Goal: Information Seeking & Learning: Learn about a topic

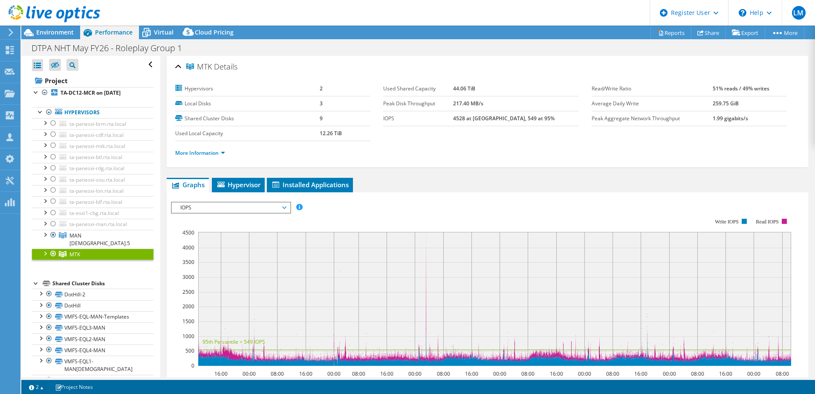
select select "EULondon"
select select "USD"
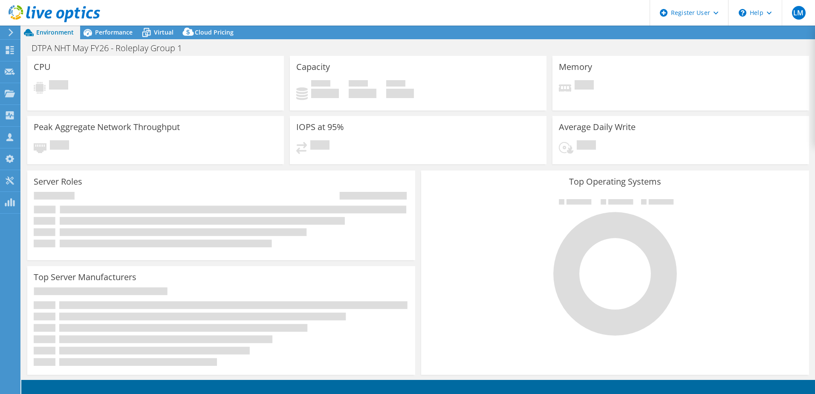
select select "EULondon"
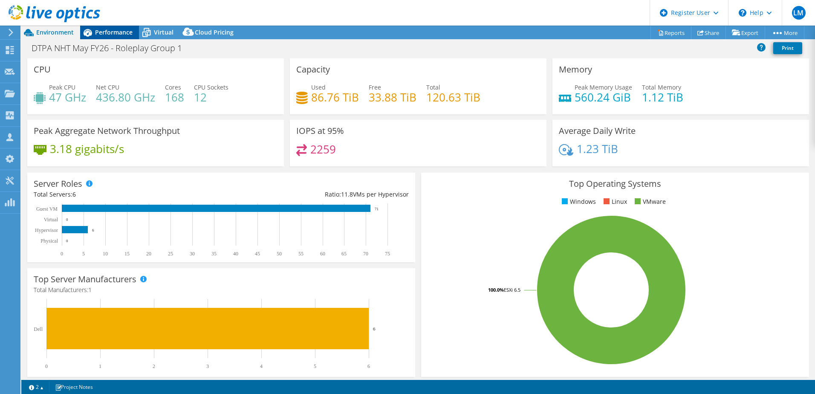
click at [109, 30] on span "Performance" at bounding box center [113, 32] width 37 height 8
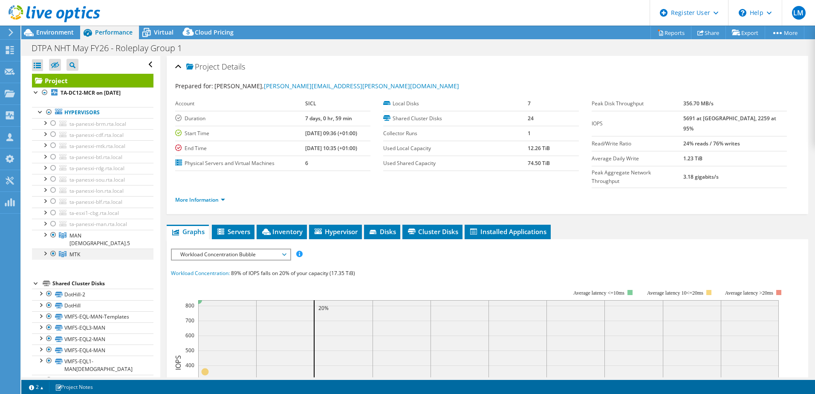
click at [46, 248] on div at bounding box center [44, 252] width 9 height 9
click at [41, 248] on div at bounding box center [44, 252] width 9 height 9
click at [44, 233] on div at bounding box center [44, 234] width 9 height 9
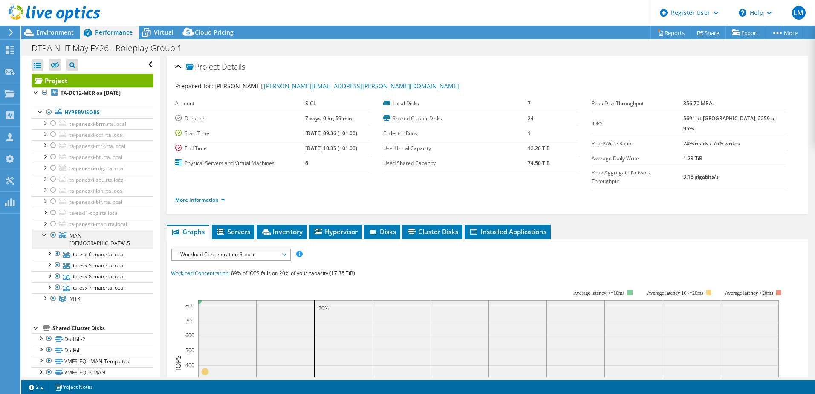
click at [44, 233] on div at bounding box center [44, 234] width 9 height 9
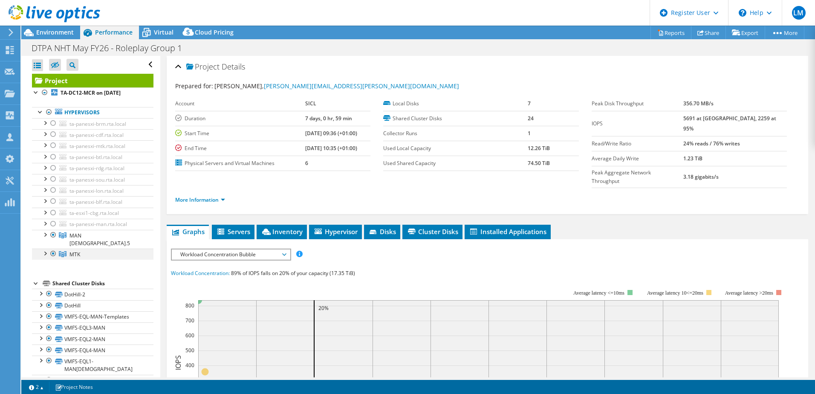
click at [46, 248] on div at bounding box center [44, 252] width 9 height 9
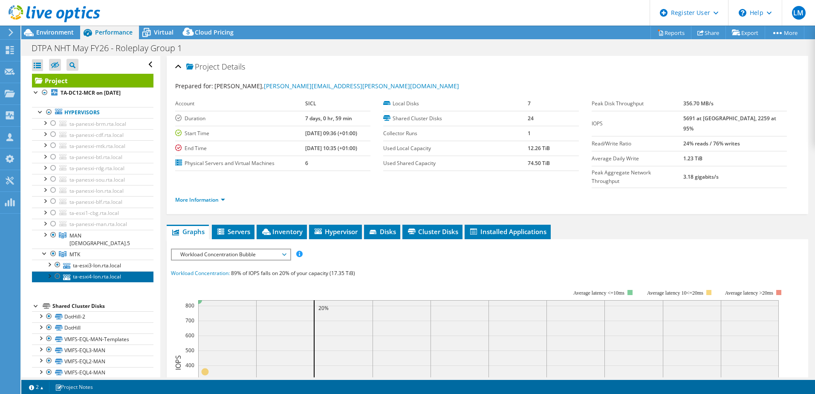
click at [114, 271] on link "ta-esxi4-lon.rta.local" at bounding box center [92, 276] width 121 height 11
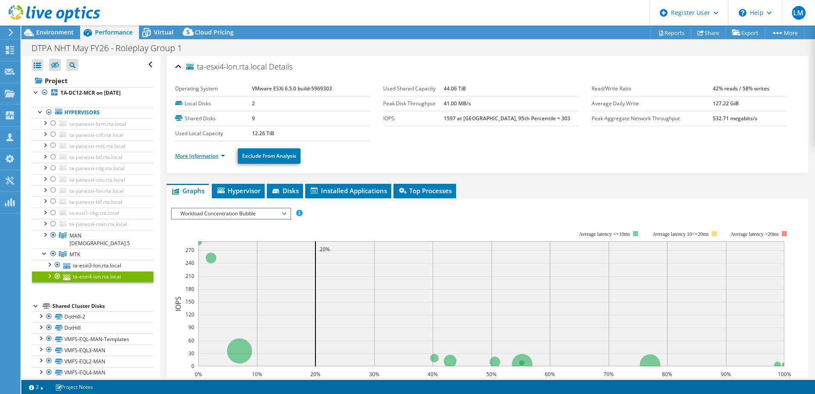
click at [214, 154] on link "More Information" at bounding box center [200, 155] width 50 height 7
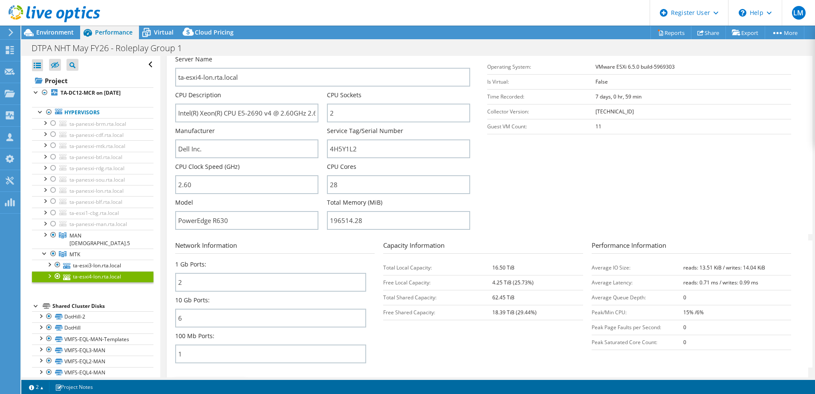
scroll to position [284, 0]
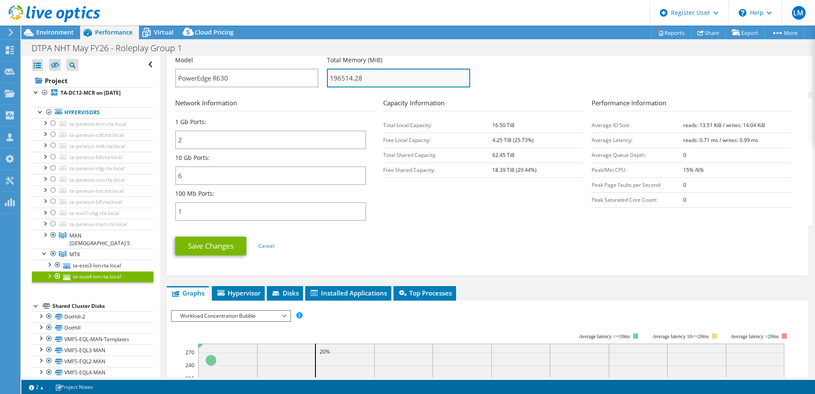
click at [357, 77] on input "196514.28" at bounding box center [398, 78] width 143 height 19
click at [360, 78] on input "196514.28" at bounding box center [398, 78] width 143 height 19
type input "196514.28"
click at [404, 228] on form "Server Information Server Name ta-esxi4-lon.rta.local CPU Description Intel(R) …" at bounding box center [487, 77] width 624 height 369
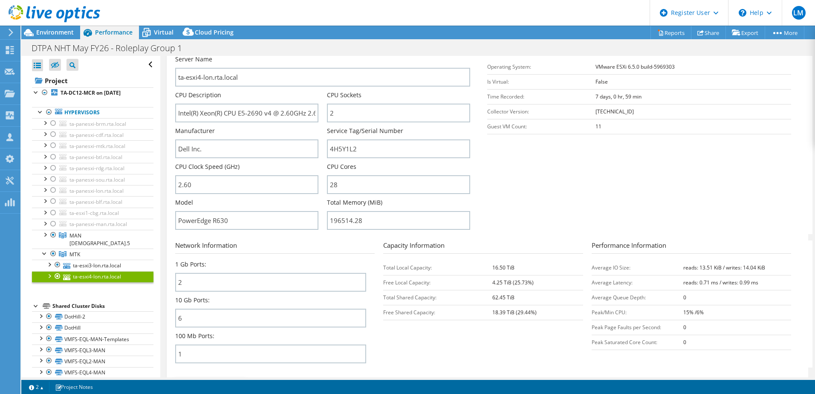
scroll to position [0, 0]
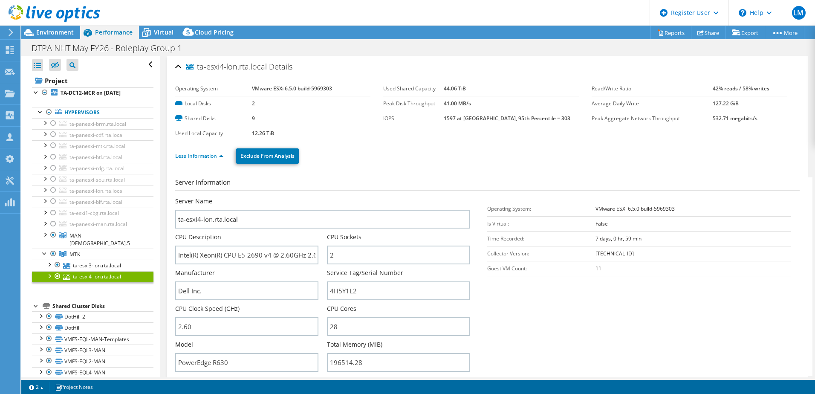
click at [49, 271] on div at bounding box center [49, 275] width 9 height 9
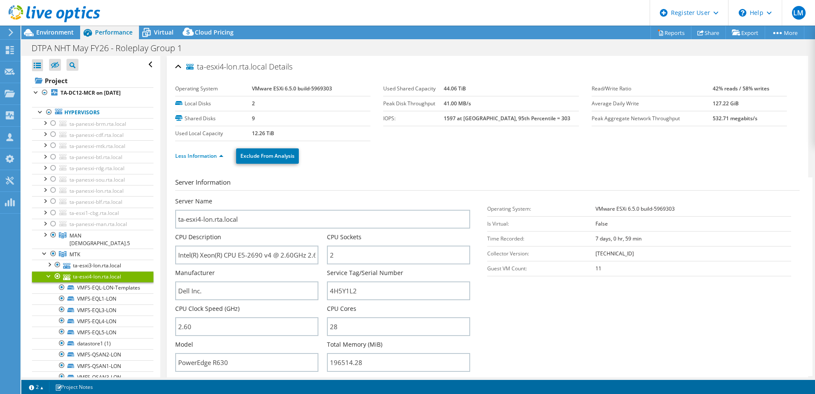
click at [49, 271] on div at bounding box center [49, 275] width 9 height 9
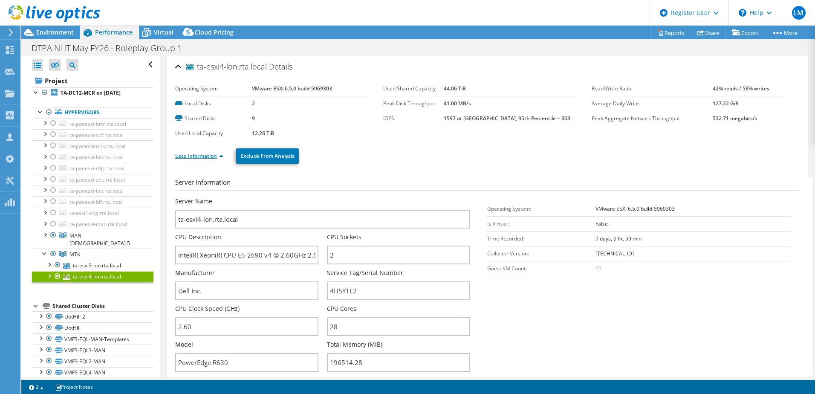
click at [215, 155] on link "Less Information" at bounding box center [199, 155] width 48 height 7
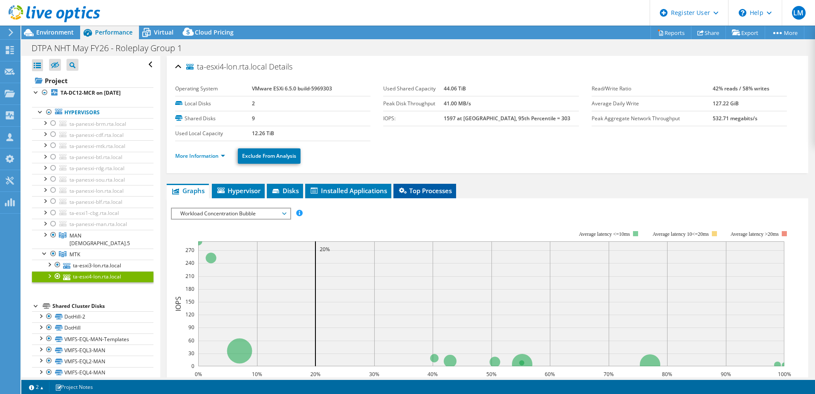
click at [432, 190] on span "Top Processes" at bounding box center [424, 190] width 54 height 9
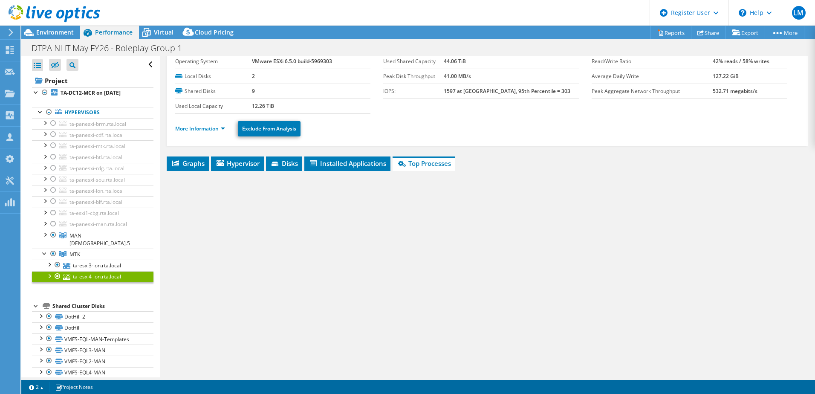
scroll to position [35, 0]
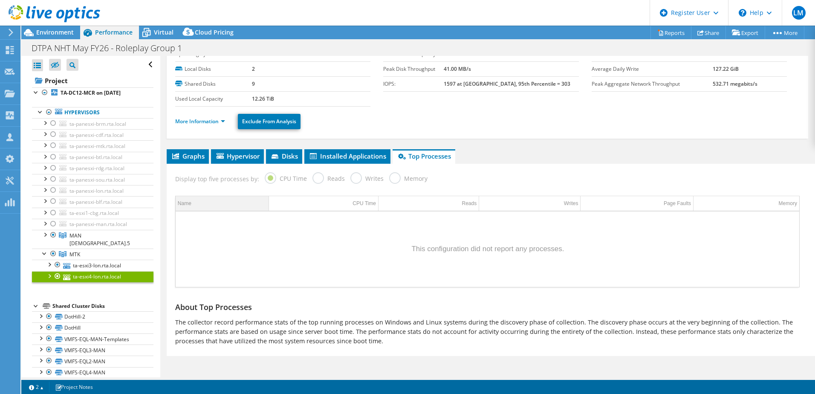
click at [239, 197] on td "Name" at bounding box center [222, 203] width 93 height 15
click at [310, 201] on td "CPU Time" at bounding box center [323, 203] width 109 height 15
drag, startPoint x: 418, startPoint y: 197, endPoint x: 432, endPoint y: 198, distance: 14.9
click at [421, 197] on td "Reads" at bounding box center [428, 203] width 101 height 15
drag, startPoint x: 529, startPoint y: 209, endPoint x: 540, endPoint y: 209, distance: 11.5
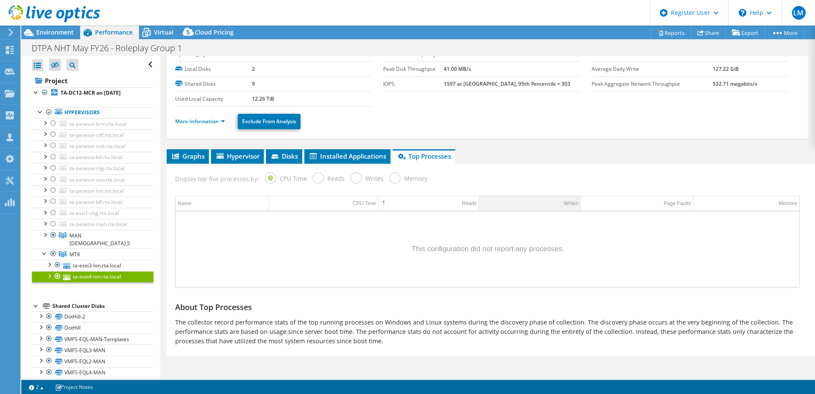
click at [533, 209] on td "Writes" at bounding box center [529, 203] width 101 height 15
drag, startPoint x: 585, startPoint y: 210, endPoint x: 639, endPoint y: 210, distance: 54.1
click at [604, 211] on div "This configuration did not report any processes." at bounding box center [487, 249] width 624 height 76
click at [675, 211] on div "Data grid" at bounding box center [487, 248] width 623 height 75
click at [746, 204] on td "Memory" at bounding box center [746, 203] width 106 height 15
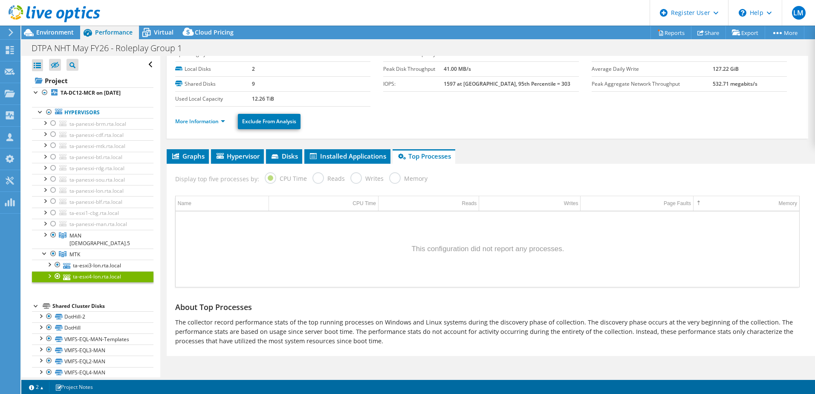
drag, startPoint x: 395, startPoint y: 175, endPoint x: 374, endPoint y: 177, distance: 21.4
click at [394, 175] on label "Memory" at bounding box center [408, 177] width 38 height 11
click at [343, 178] on div "Display top five processes by: CPU Time Reads Writes Memory" at bounding box center [487, 178] width 633 height 28
drag, startPoint x: 306, startPoint y: 179, endPoint x: 319, endPoint y: 178, distance: 13.3
click at [310, 179] on div "Display top five processes by: CPU Time Reads Writes Memory" at bounding box center [487, 178] width 633 height 28
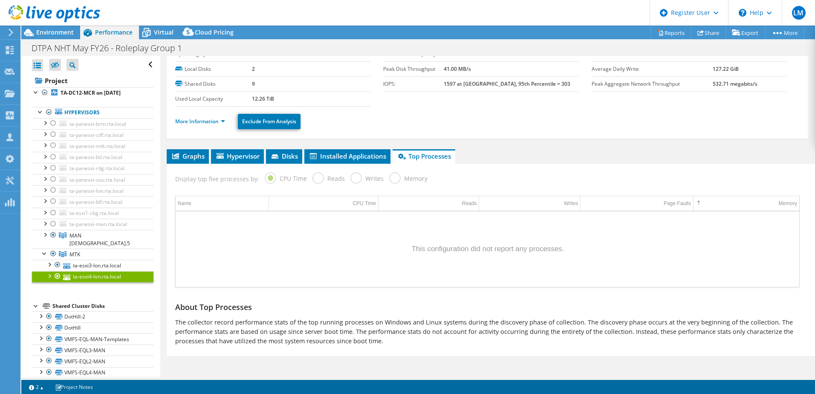
click at [320, 177] on label "Reads" at bounding box center [328, 177] width 32 height 11
click at [323, 161] on li "Installed Applications" at bounding box center [347, 156] width 86 height 14
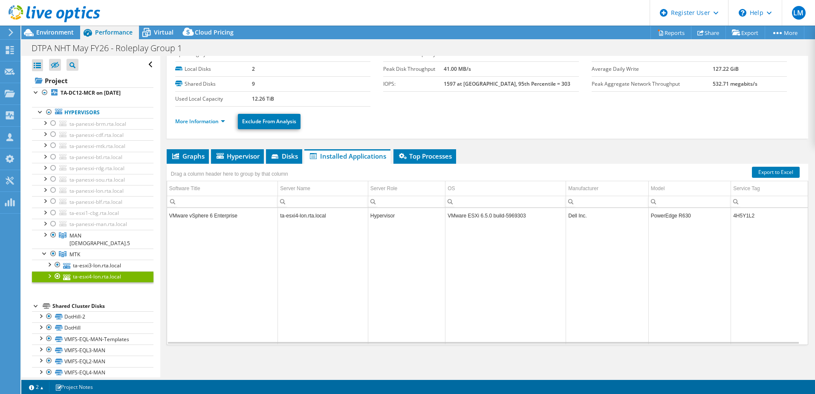
click at [291, 216] on td "ta-esxi4-lon.rta.local" at bounding box center [323, 215] width 90 height 15
click at [243, 218] on td "VMware vSphere 6 Enterprise" at bounding box center [222, 215] width 111 height 15
click at [277, 156] on icon at bounding box center [275, 157] width 9 height 6
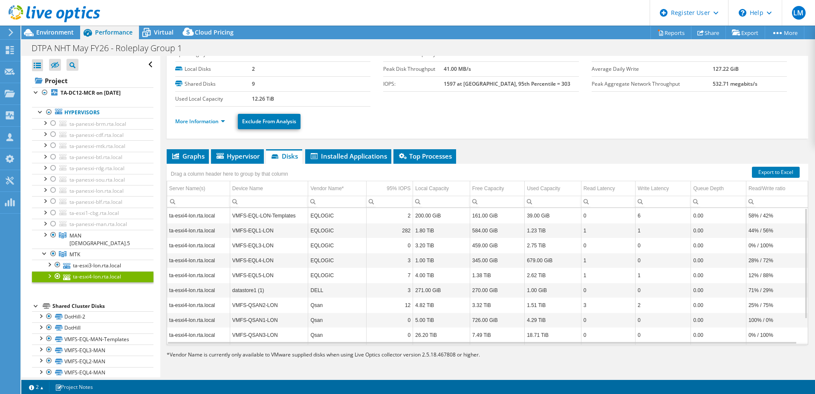
click at [249, 293] on td "datastore1 (1)" at bounding box center [269, 289] width 78 height 15
click at [264, 337] on td "TA-QNAS-LON (NFS)" at bounding box center [269, 332] width 78 height 15
click at [263, 336] on td "TA-QNAS-LON (NFS)" at bounding box center [269, 332] width 78 height 15
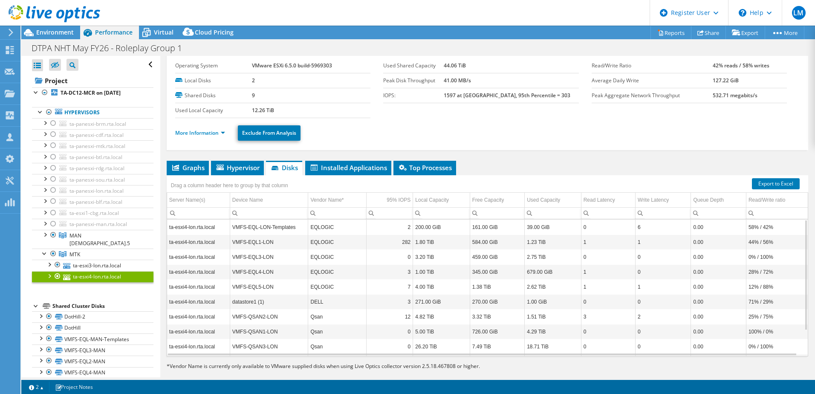
scroll to position [35, 0]
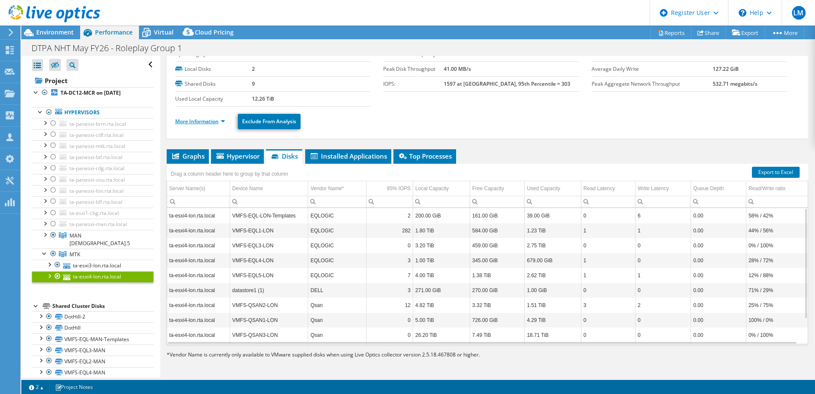
click at [196, 121] on link "More Information" at bounding box center [200, 121] width 50 height 7
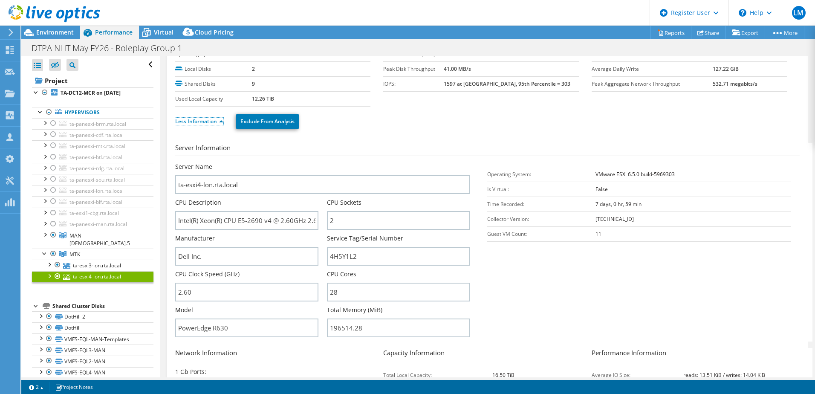
scroll to position [176, 0]
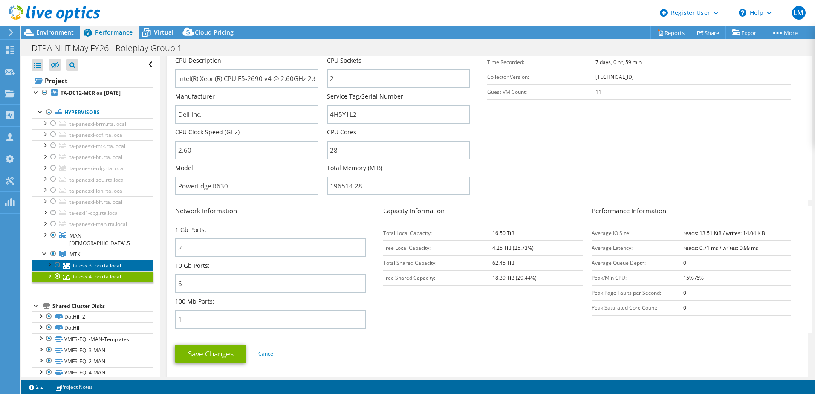
click at [75, 259] on link "ta-esxi3-lon.rta.local" at bounding box center [92, 264] width 121 height 11
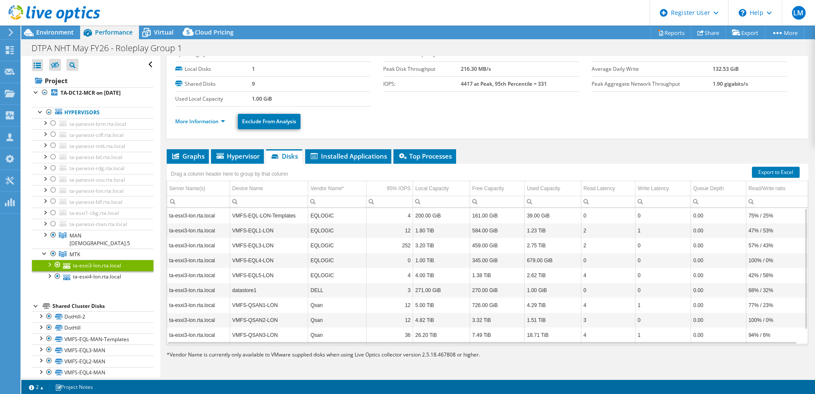
scroll to position [0, 0]
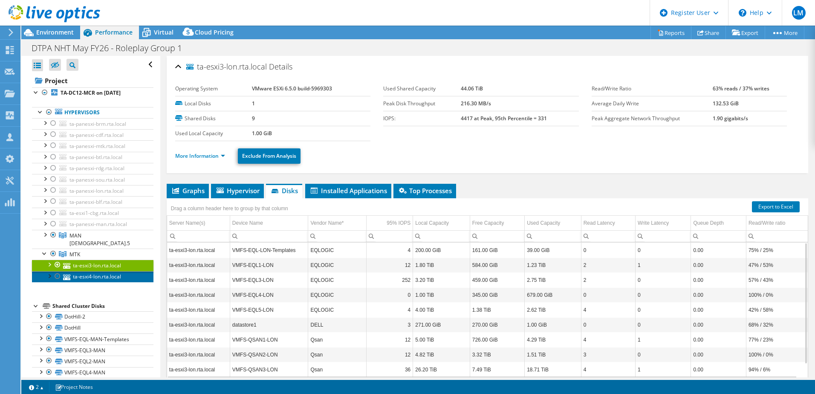
click at [81, 271] on link "ta-esxi4-lon.rta.local" at bounding box center [92, 276] width 121 height 11
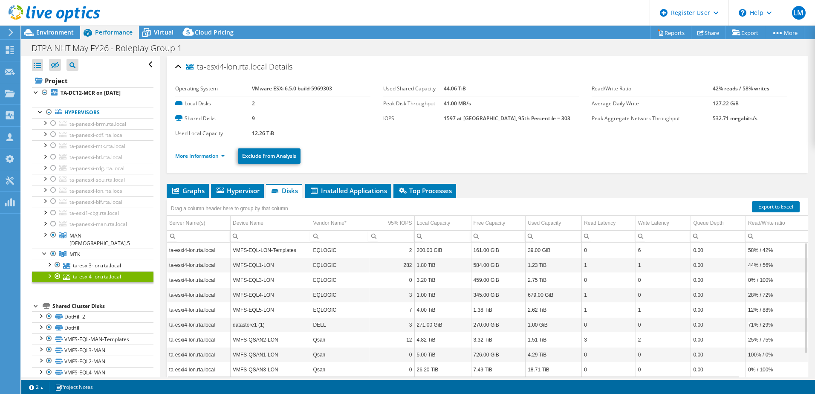
click at [58, 25] on div at bounding box center [50, 14] width 100 height 29
click at [59, 29] on span "Environment" at bounding box center [54, 32] width 37 height 8
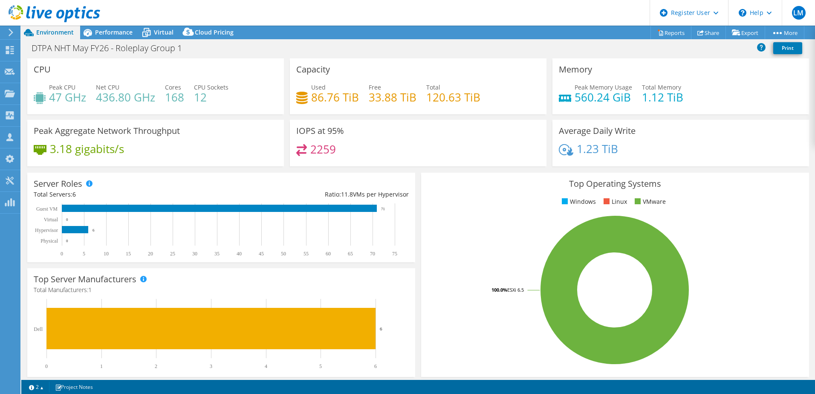
click at [439, 63] on div "Capacity Used 86.76 TiB Free 33.88 TiB Total 120.63 TiB" at bounding box center [418, 86] width 256 height 56
click at [107, 30] on span "Performance" at bounding box center [113, 32] width 37 height 8
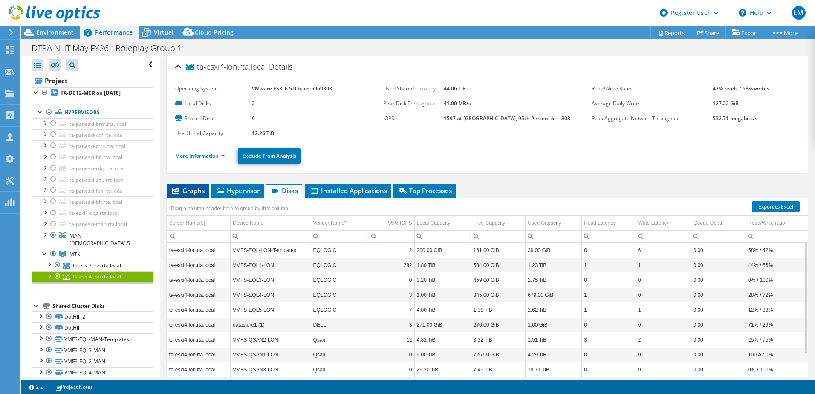
click at [191, 191] on span "Graphs" at bounding box center [188, 190] width 34 height 9
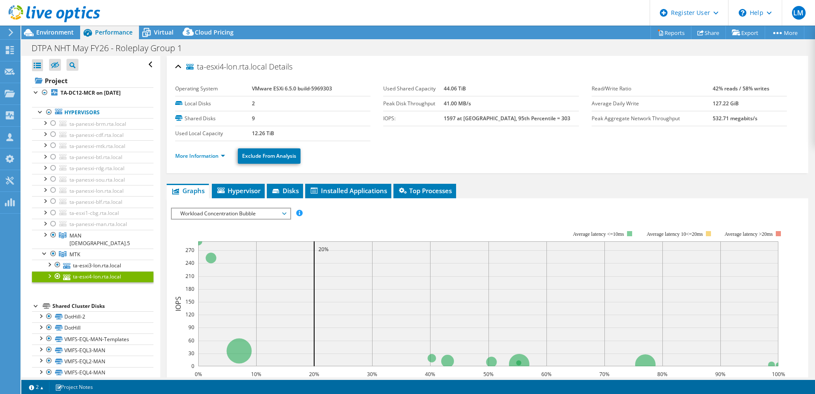
click at [220, 219] on div "Workload Concentration Bubble IOPS Disk Throughput IO Size Latency Queue Depth …" at bounding box center [231, 213] width 120 height 12
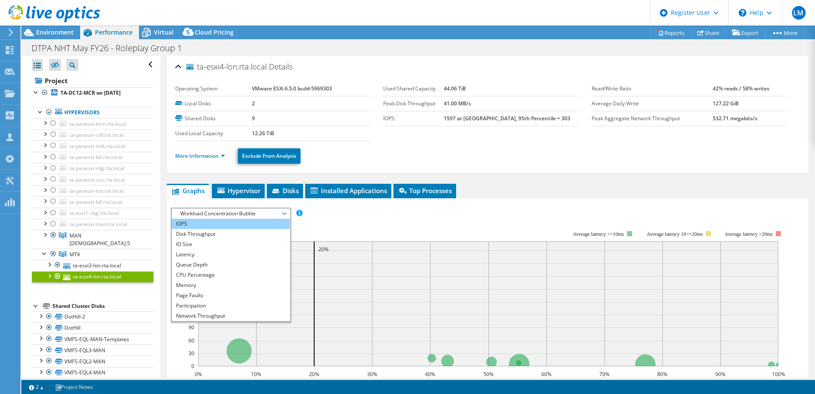
click at [198, 227] on li "IOPS" at bounding box center [231, 224] width 118 height 10
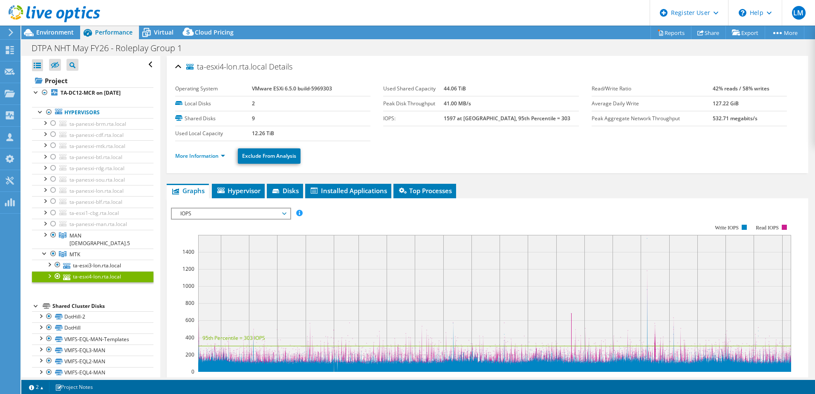
click at [460, 117] on b "1597 at [GEOGRAPHIC_DATA], 95th Percentile = 303" at bounding box center [507, 118] width 127 height 7
drag, startPoint x: 39, startPoint y: 243, endPoint x: 56, endPoint y: 248, distance: 17.3
click at [39, 248] on link "MTK" at bounding box center [92, 253] width 121 height 11
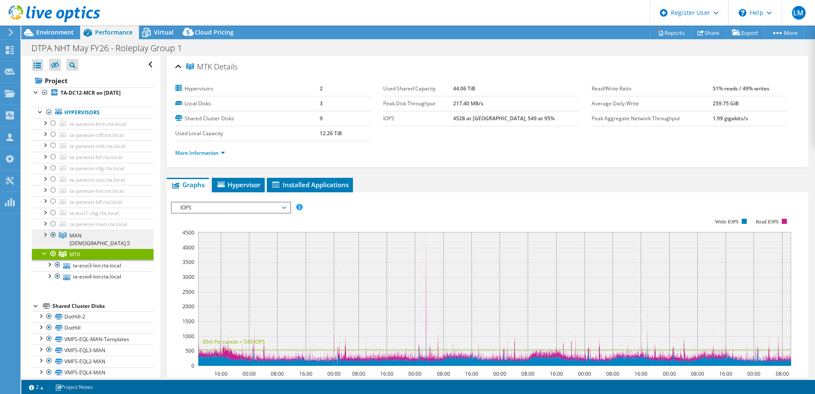
click at [80, 232] on span "MAN [DEMOGRAPHIC_DATA].5" at bounding box center [99, 239] width 60 height 15
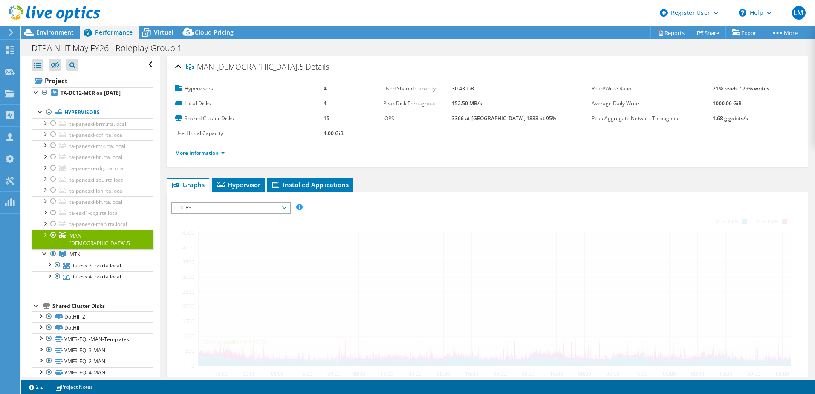
click at [81, 248] on link "MTK" at bounding box center [92, 253] width 121 height 11
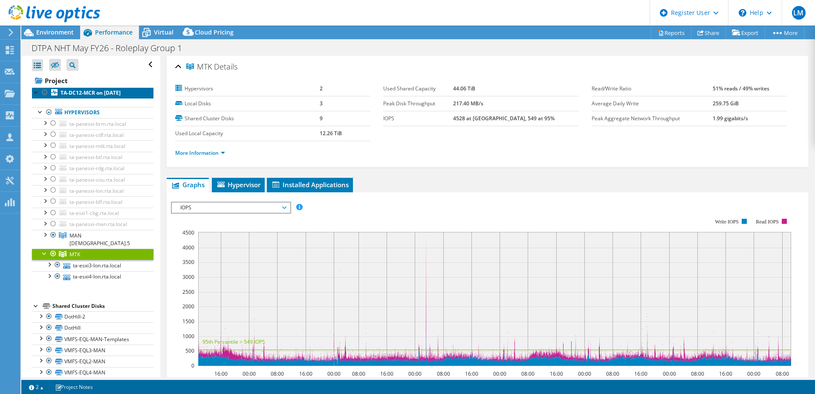
click at [72, 87] on link "TA-DC12-MCR on [DATE]" at bounding box center [92, 92] width 121 height 11
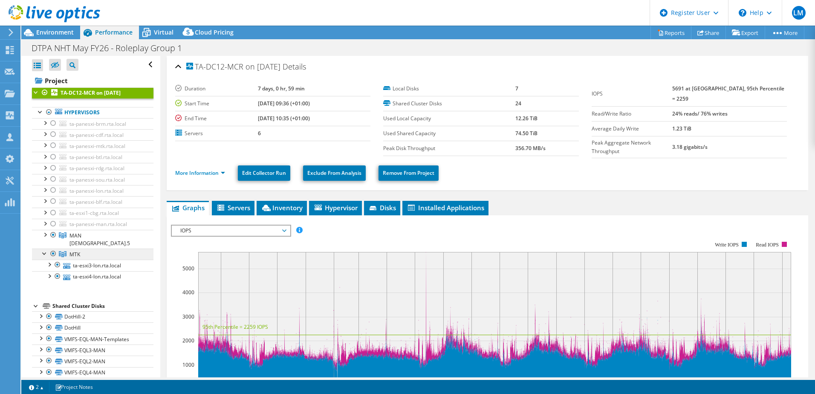
click at [80, 251] on span "MTK" at bounding box center [74, 254] width 11 height 7
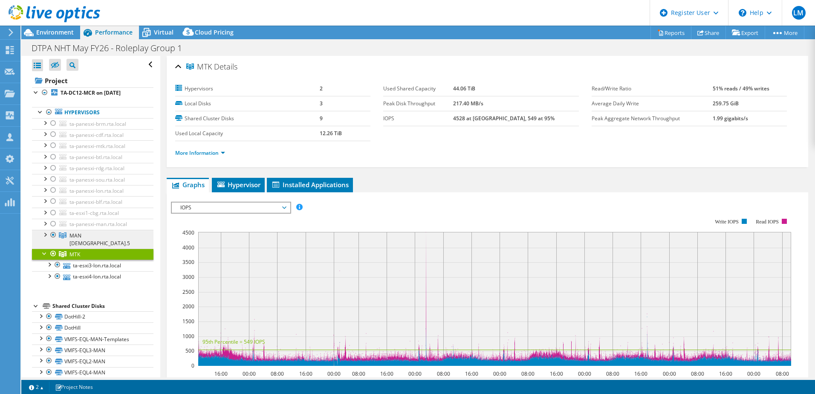
click at [77, 233] on span "MAN [DEMOGRAPHIC_DATA].5" at bounding box center [99, 239] width 60 height 15
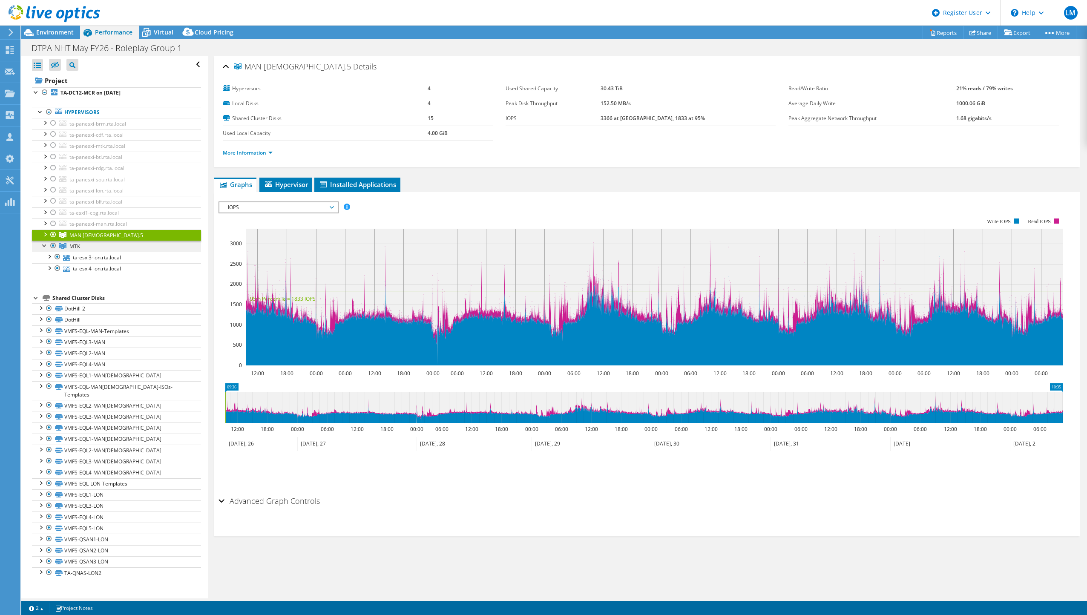
click at [78, 246] on span "MTK" at bounding box center [74, 246] width 11 height 7
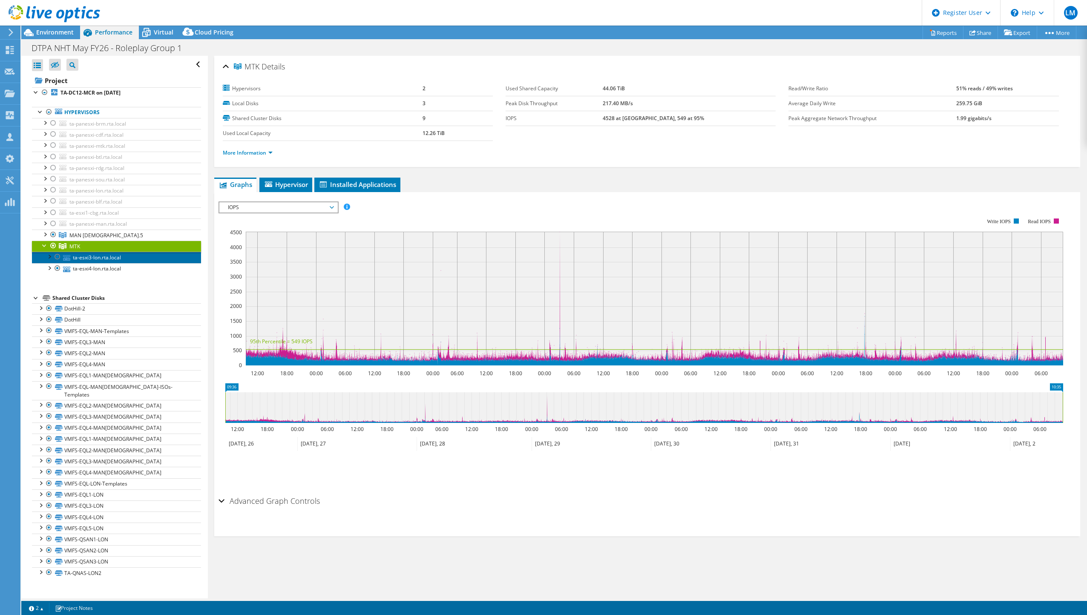
click at [97, 259] on link "ta-esxi3-lon.rta.local" at bounding box center [116, 257] width 169 height 11
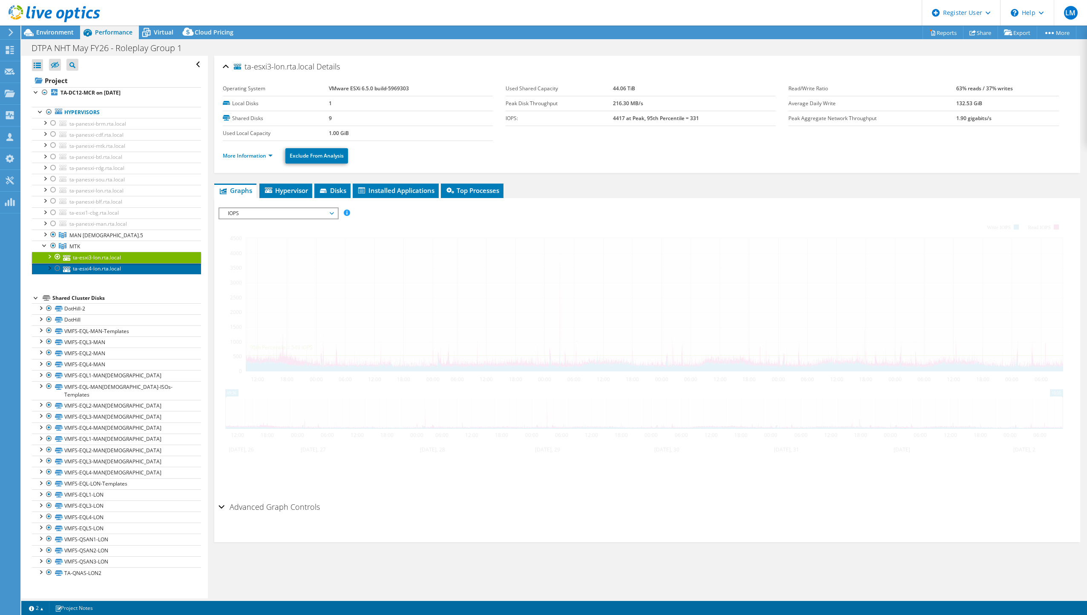
click at [97, 266] on link "ta-esxi4-lon.rta.local" at bounding box center [116, 268] width 169 height 11
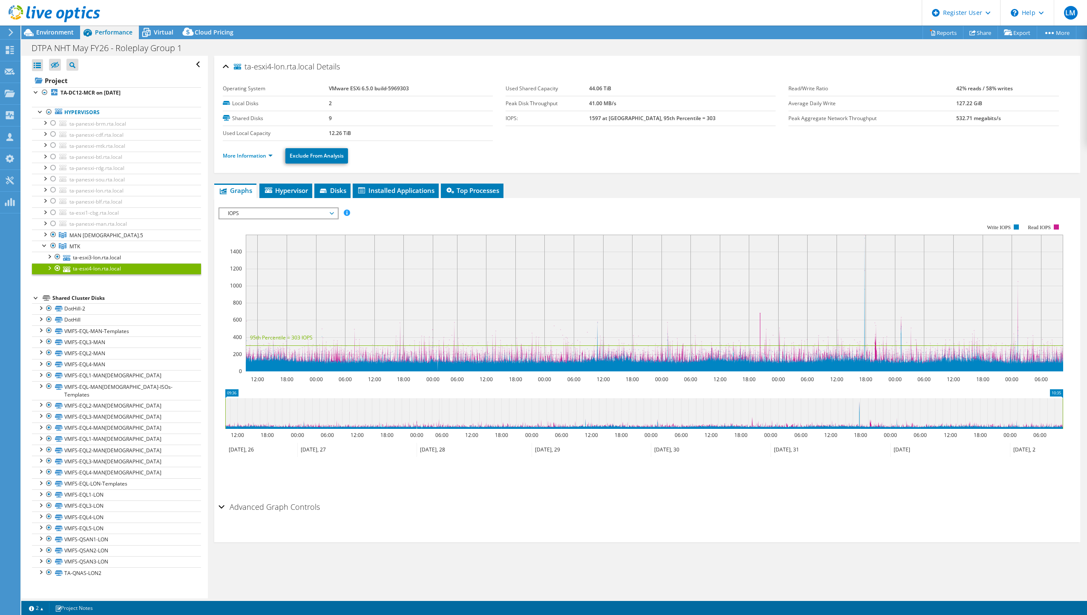
select select "EULondon"
select select "USD"
click at [89, 257] on link "ta-esxi3-lon.rta.local" at bounding box center [116, 257] width 169 height 11
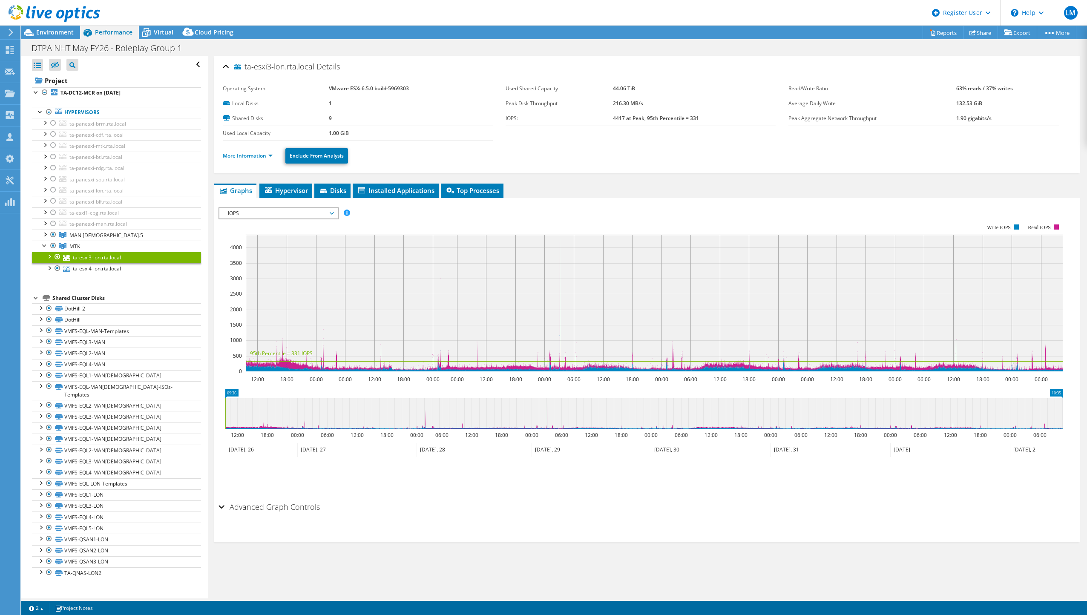
click at [962, 88] on b "63% reads / 37% writes" at bounding box center [984, 88] width 57 height 7
drag, startPoint x: 962, startPoint y: 88, endPoint x: 979, endPoint y: 85, distance: 17.2
click at [964, 88] on b "63% reads / 37% writes" at bounding box center [984, 88] width 57 height 7
drag, startPoint x: 979, startPoint y: 85, endPoint x: 985, endPoint y: 84, distance: 6.6
click at [983, 85] on b "63% reads / 37% writes" at bounding box center [984, 88] width 57 height 7
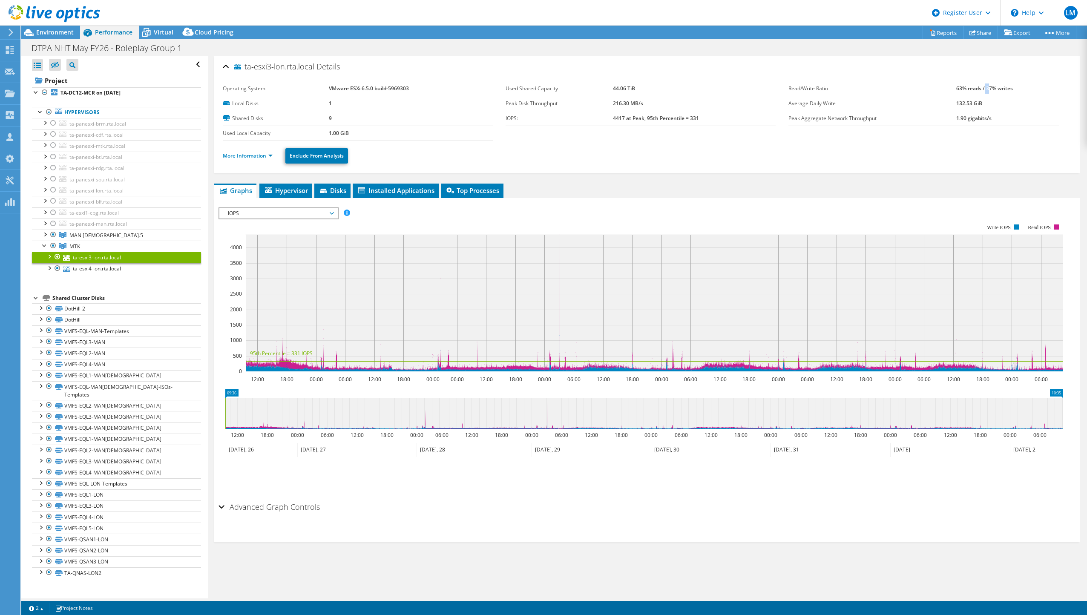
drag, startPoint x: 985, startPoint y: 84, endPoint x: 924, endPoint y: 89, distance: 62.0
click at [924, 89] on tr "Read/Write Ratio 63% reads / 37% writes" at bounding box center [924, 88] width 270 height 15
click at [78, 243] on span "MTK" at bounding box center [74, 246] width 11 height 7
